Goal: Obtain resource: Download file/media

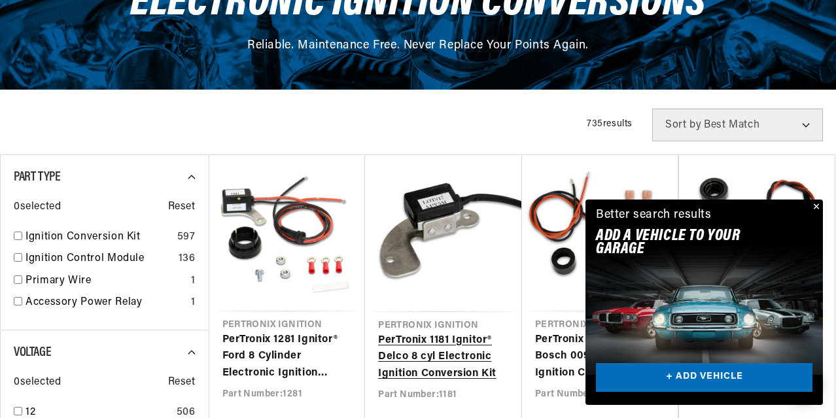
scroll to position [262, 0]
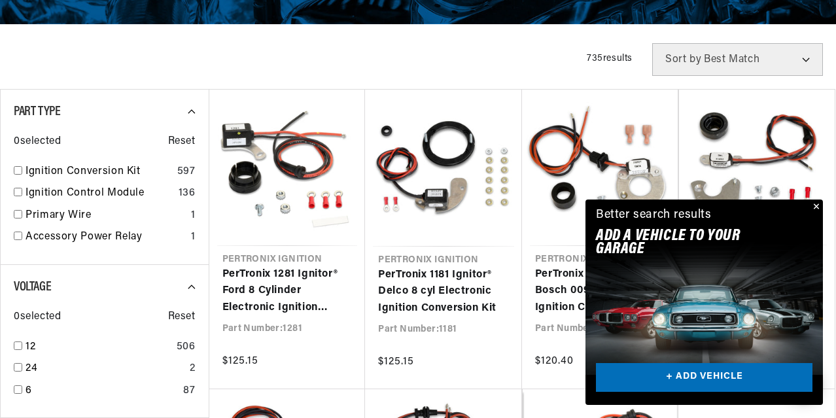
click at [815, 211] on button "Close" at bounding box center [815, 208] width 16 height 16
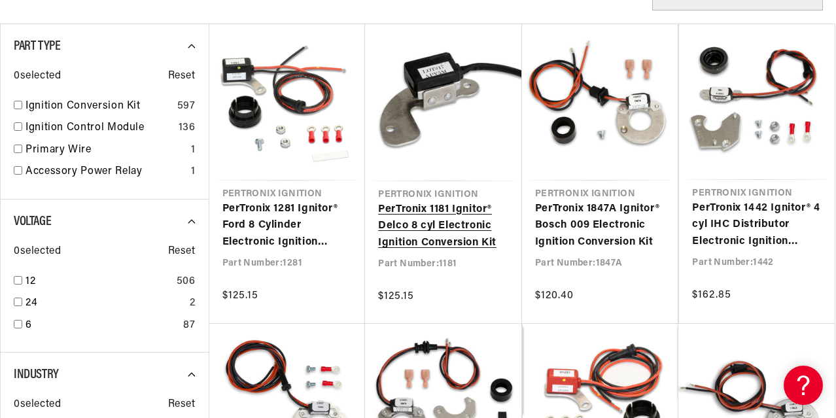
scroll to position [392, 0]
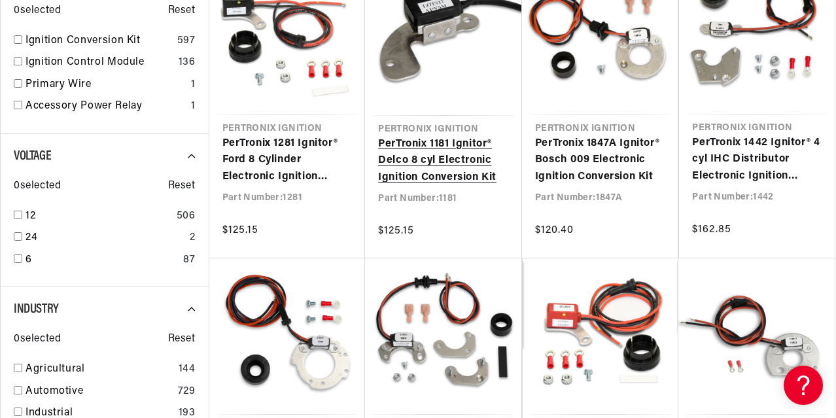
click at [428, 166] on link "PerTronix 1181 Ignitor® Delco 8 cyl Electronic Ignition Conversion Kit" at bounding box center [443, 161] width 131 height 50
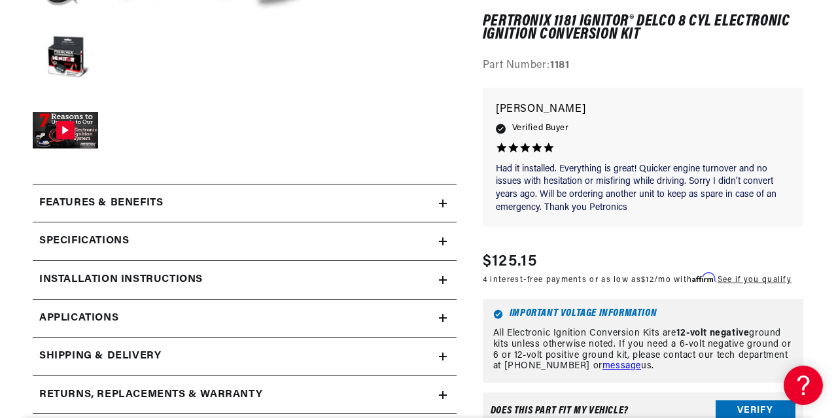
scroll to position [0, 718]
click at [443, 286] on summary "Installation instructions" at bounding box center [245, 280] width 424 height 38
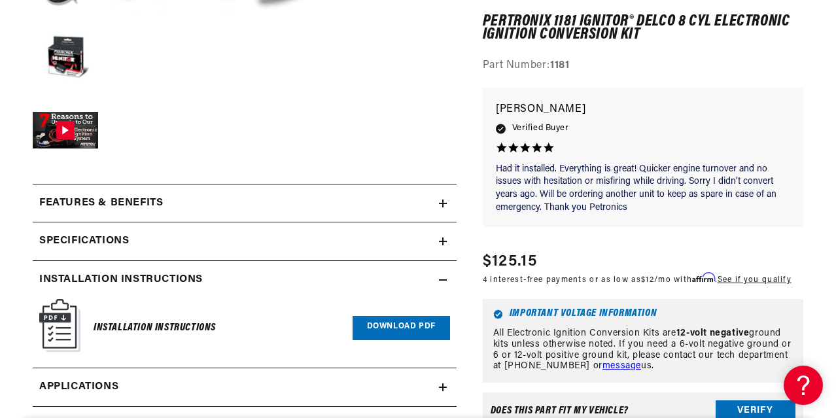
click at [413, 326] on link "Download PDF" at bounding box center [401, 328] width 97 height 24
